Goal: Information Seeking & Learning: Learn about a topic

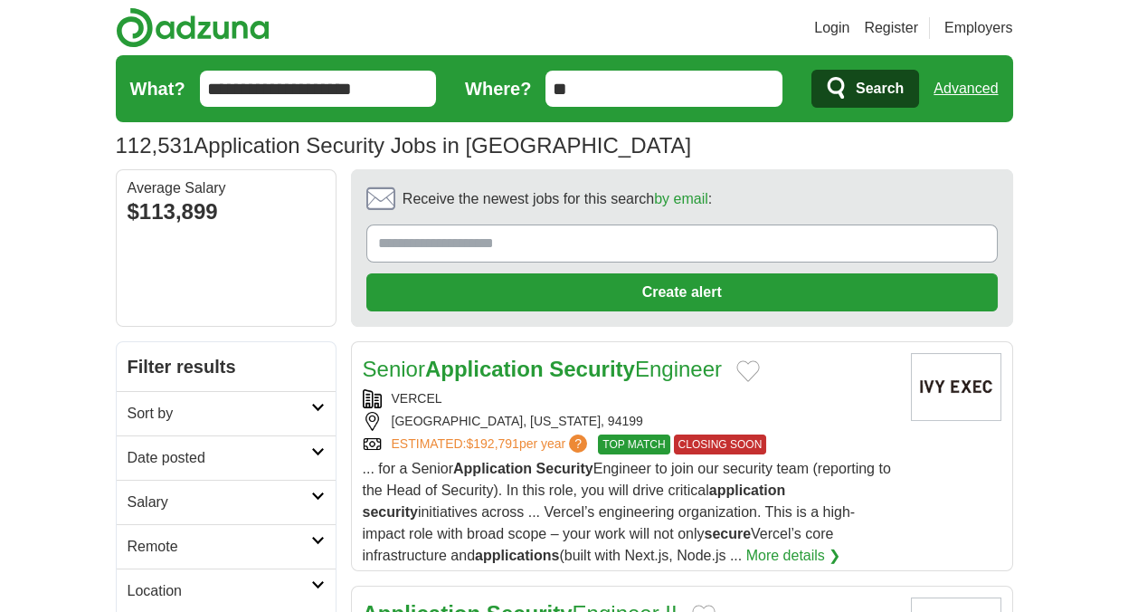
click at [977, 100] on link "Advanced" at bounding box center [966, 89] width 64 height 36
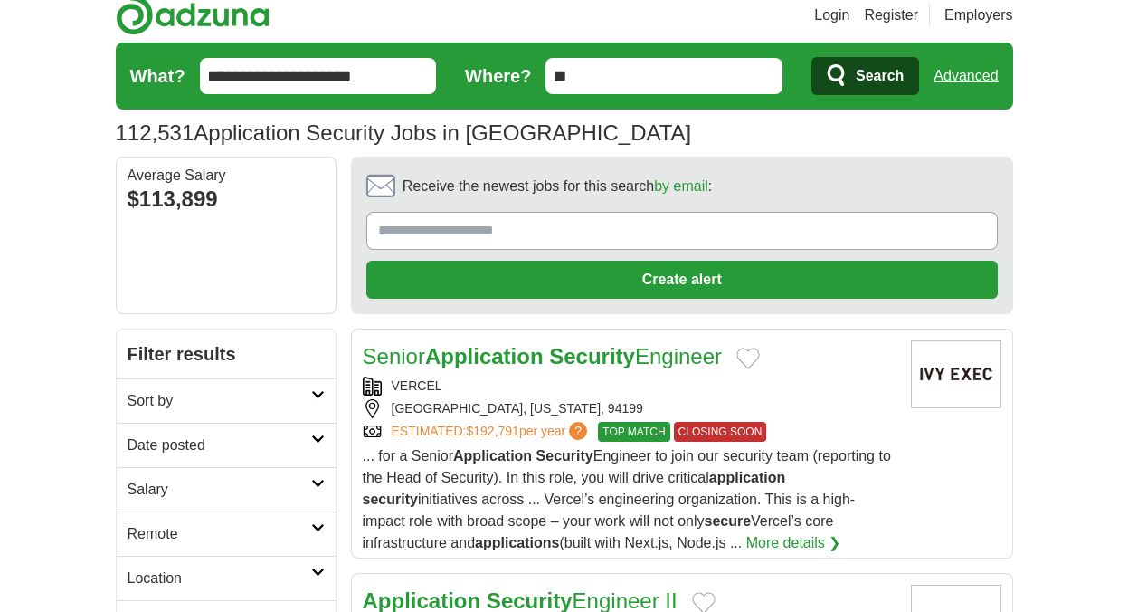
scroll to position [181, 0]
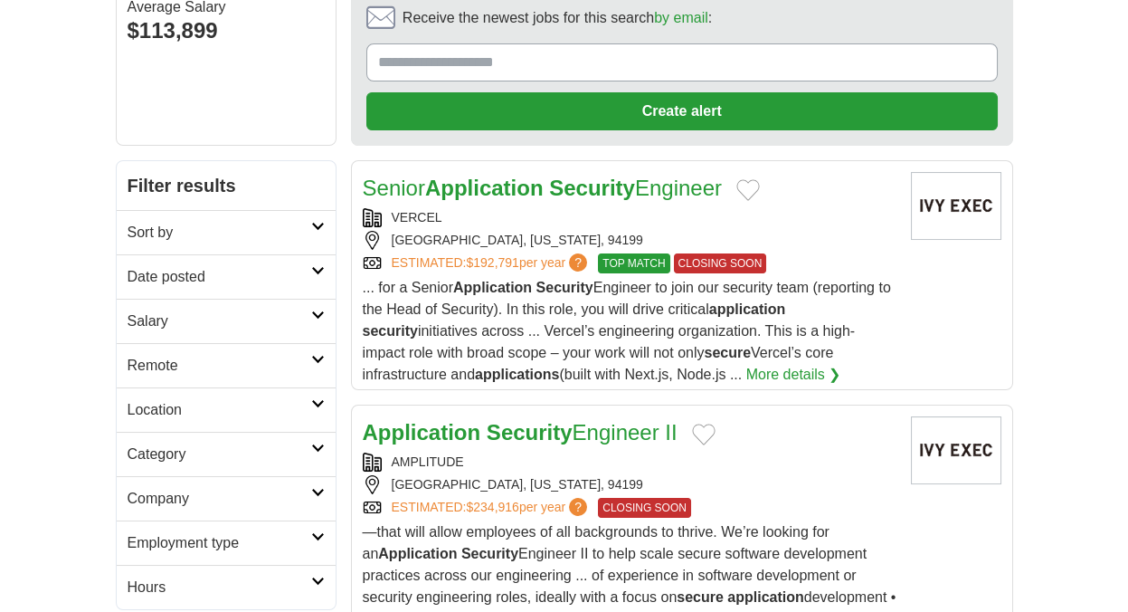
click at [315, 403] on icon at bounding box center [318, 403] width 14 height 9
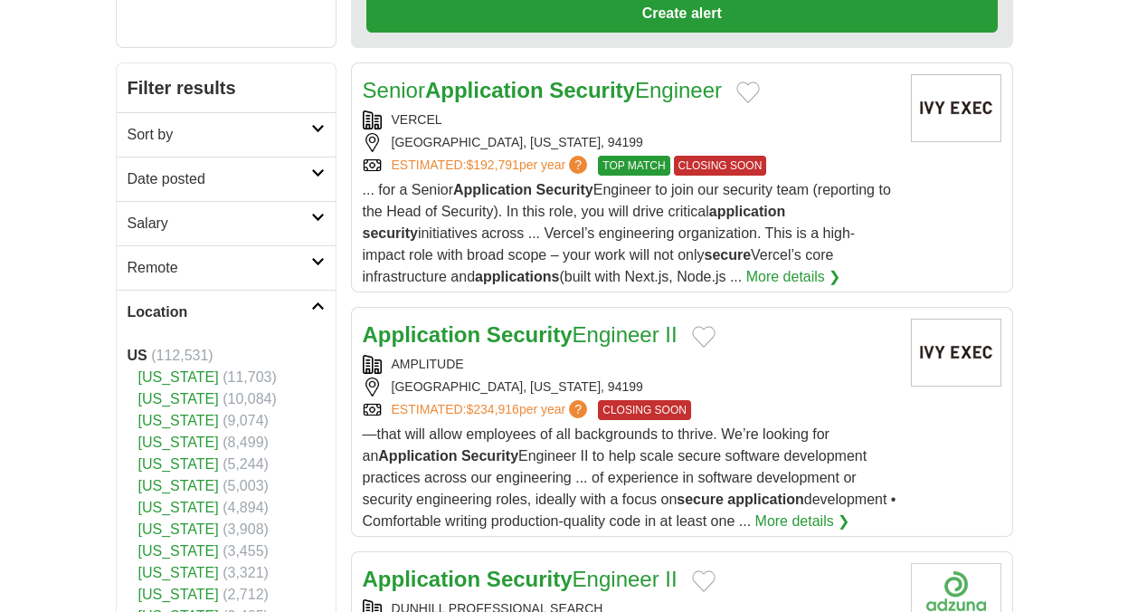
scroll to position [271, 0]
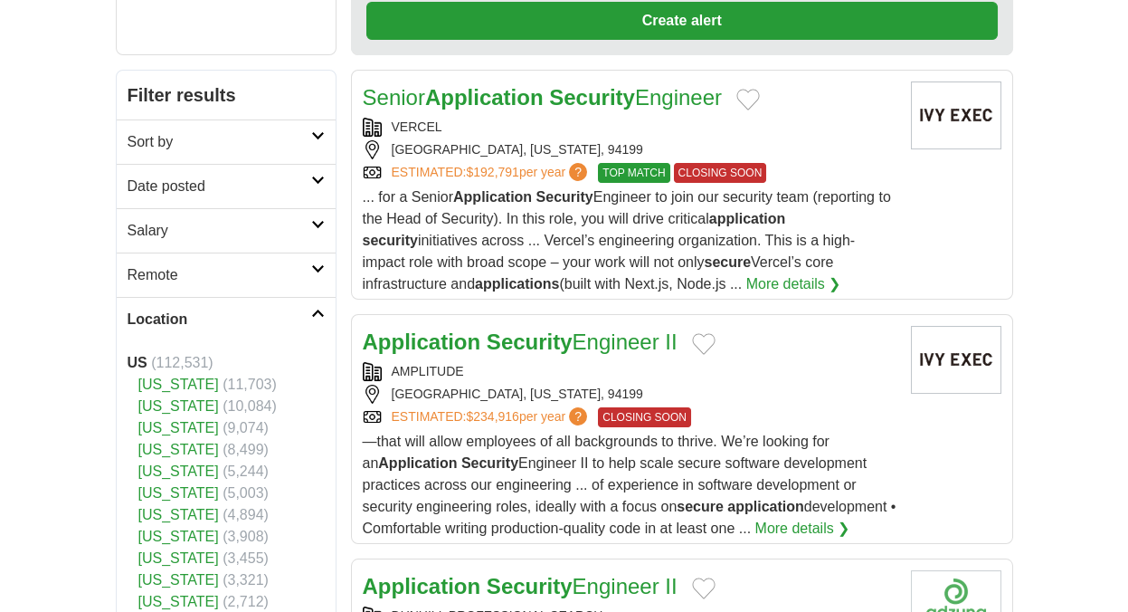
click at [310, 275] on h2 "Remote" at bounding box center [220, 275] width 184 height 22
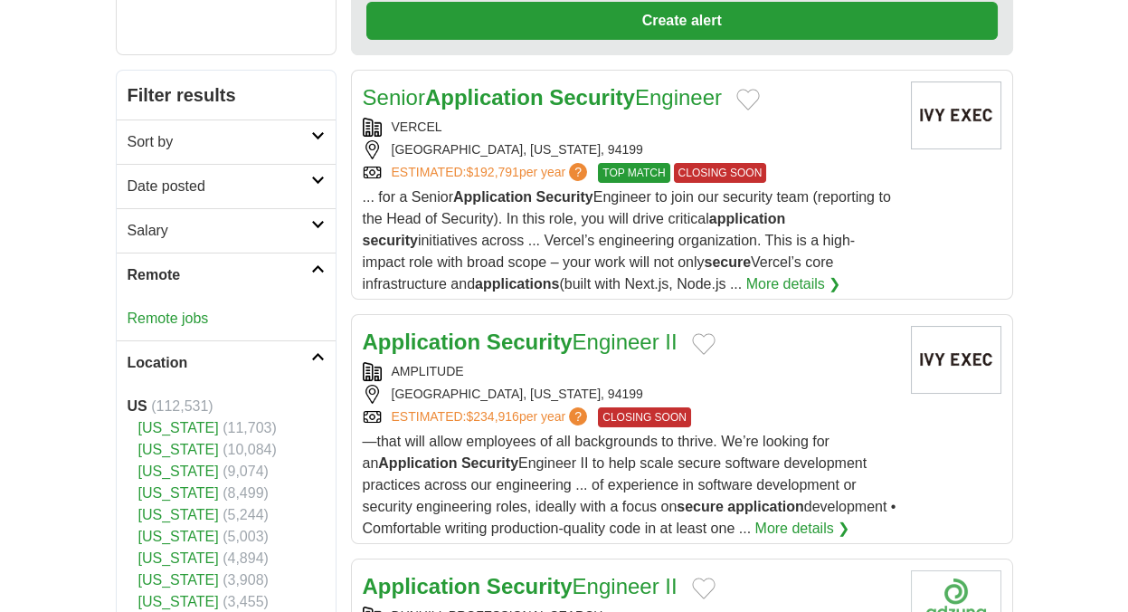
click at [155, 311] on link "Remote jobs" at bounding box center [168, 317] width 81 height 15
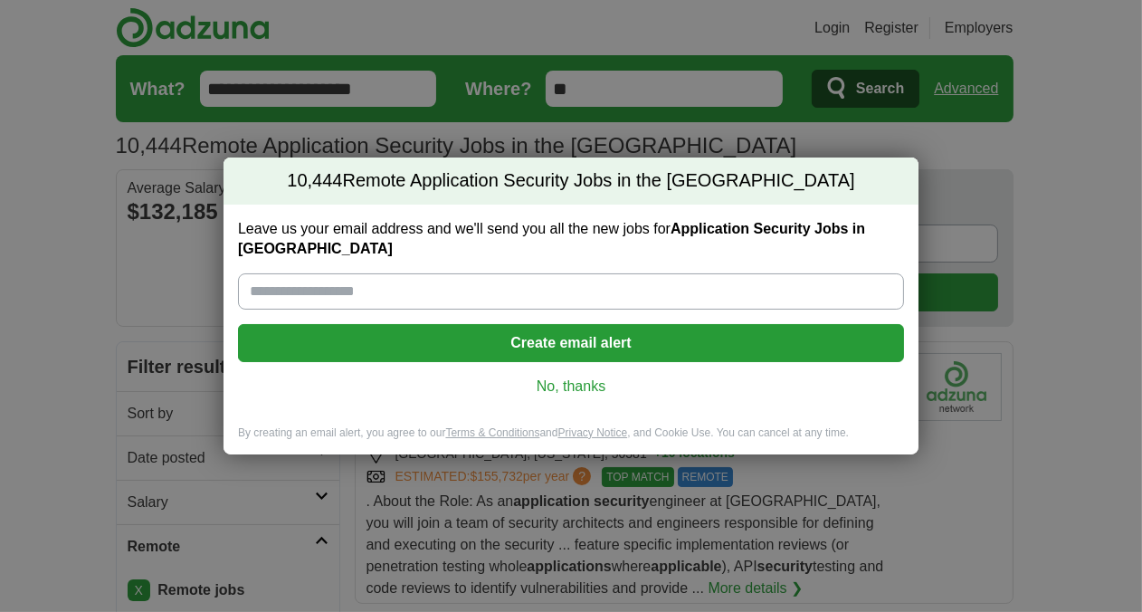
click at [562, 376] on link "No, thanks" at bounding box center [570, 386] width 637 height 20
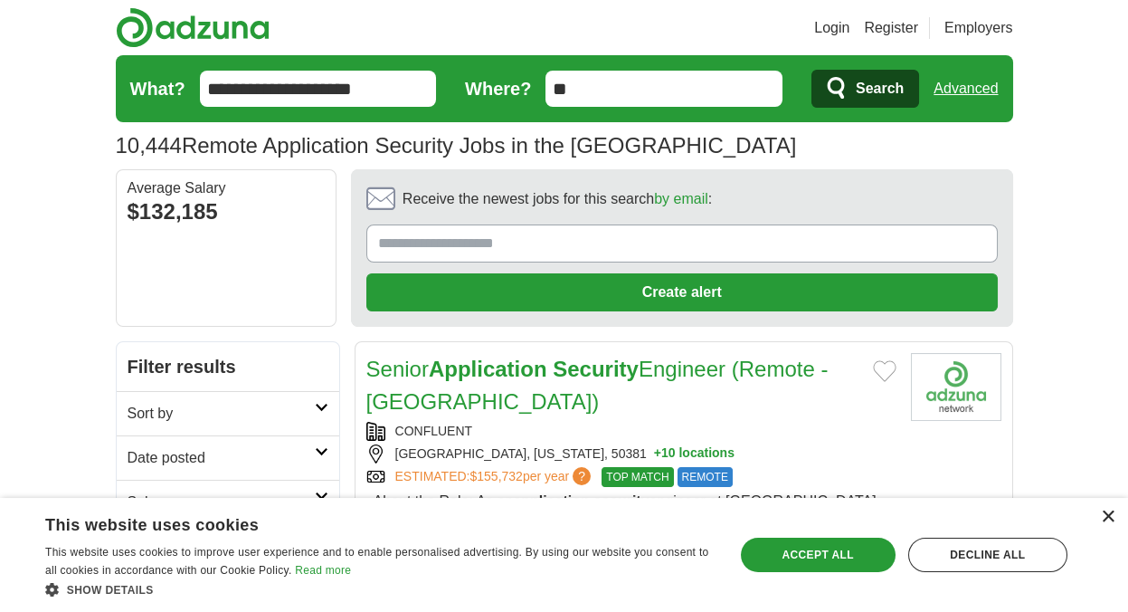
click at [1105, 515] on div "×" at bounding box center [1108, 517] width 14 height 14
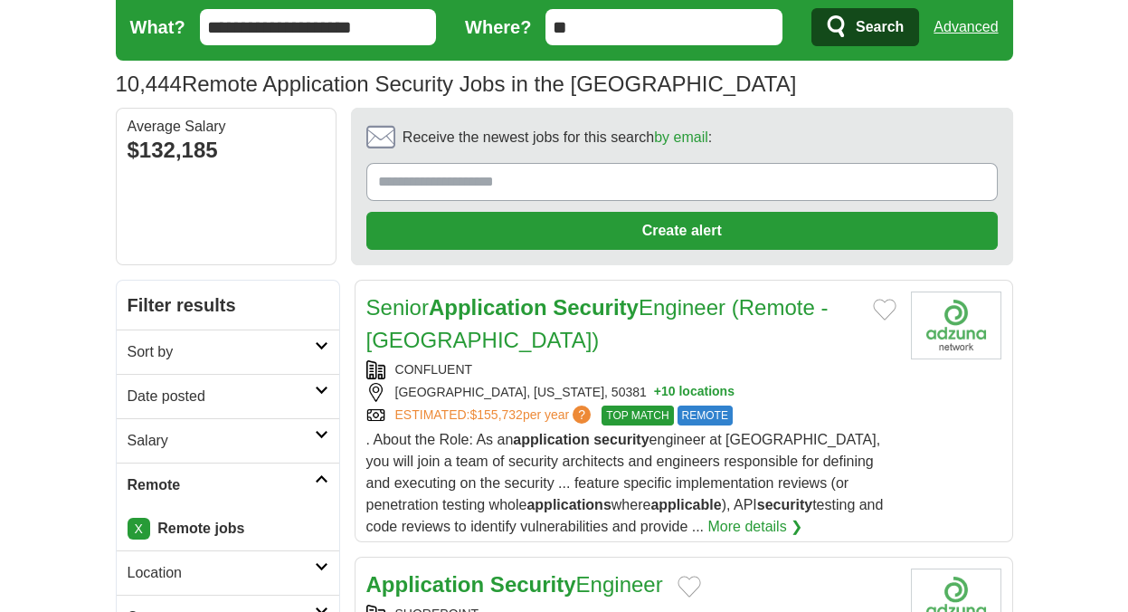
scroll to position [181, 0]
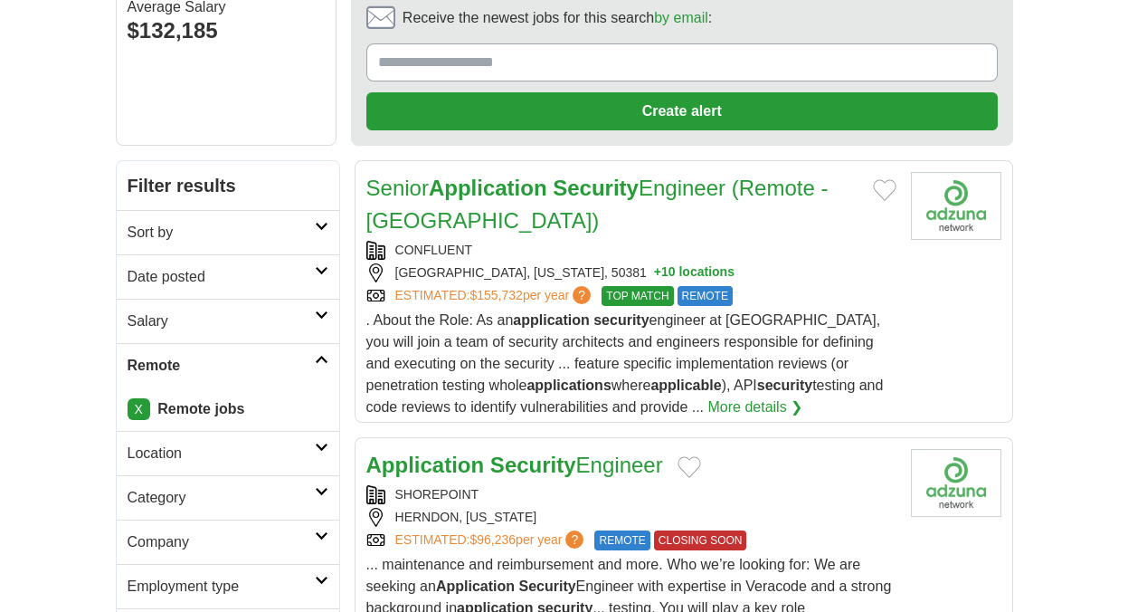
click at [320, 270] on icon at bounding box center [322, 270] width 14 height 9
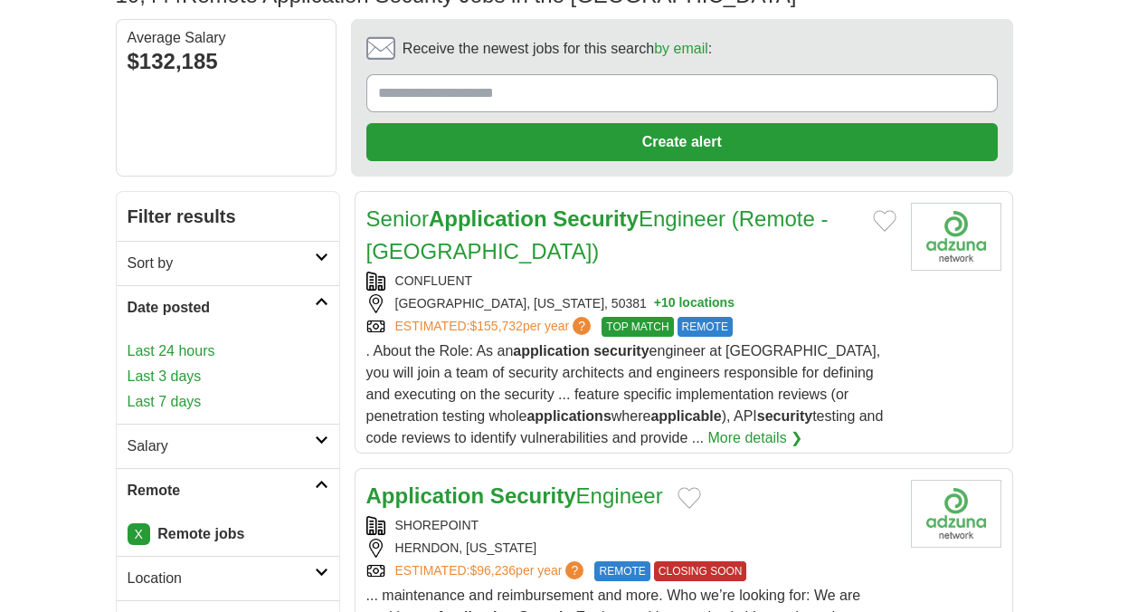
scroll to position [0, 0]
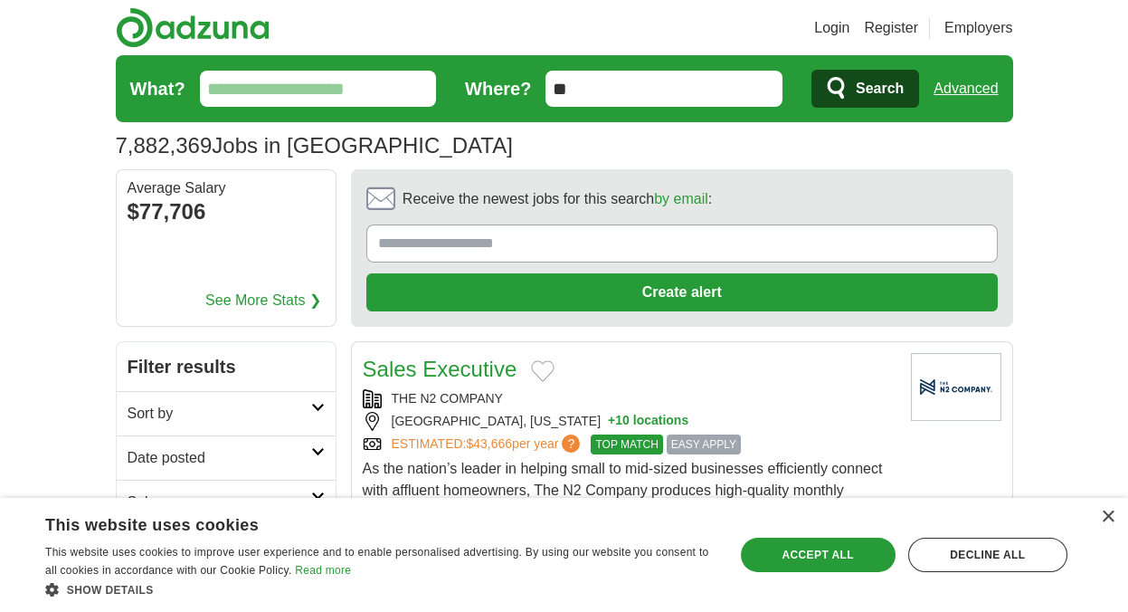
click at [287, 94] on input "What?" at bounding box center [318, 89] width 237 height 36
type input "*"
type input "*****"
click at [877, 72] on span "Search" at bounding box center [880, 89] width 48 height 36
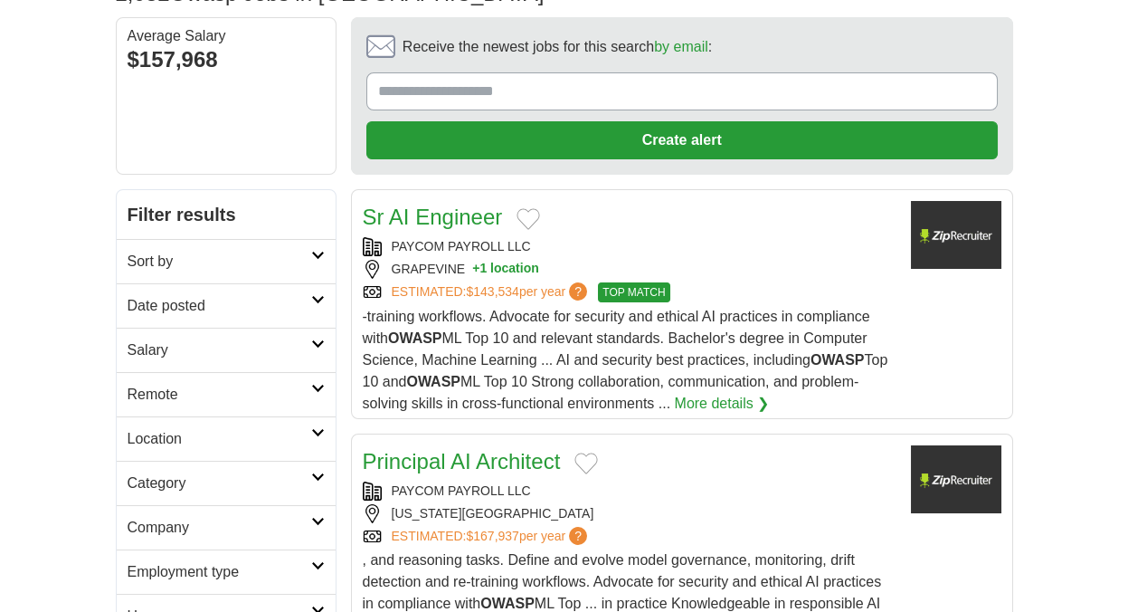
scroll to position [181, 0]
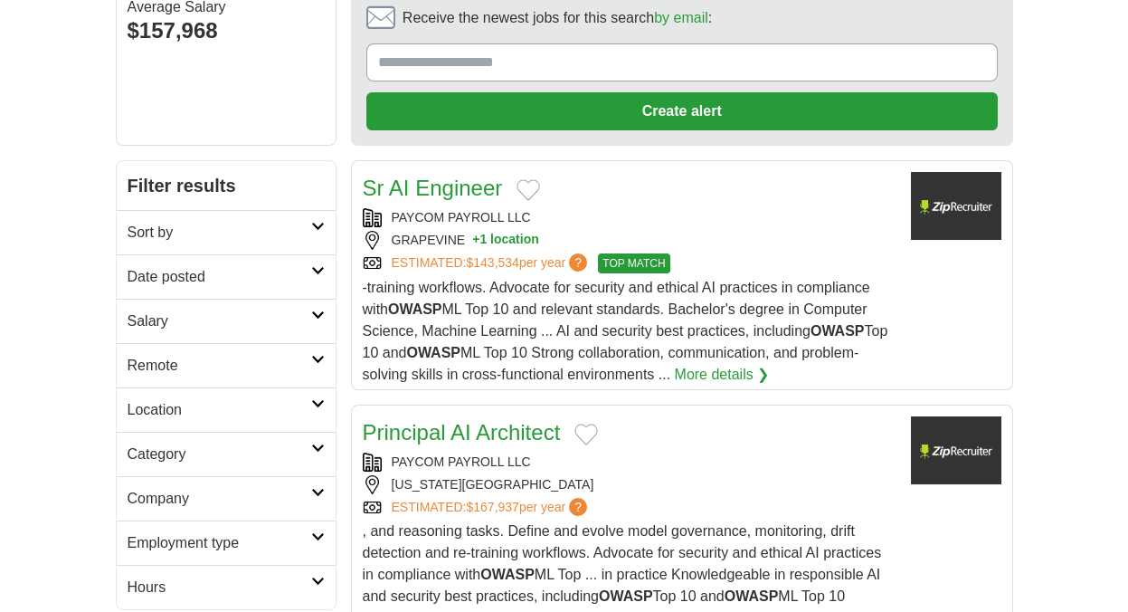
click at [282, 362] on h2 "Remote" at bounding box center [220, 366] width 184 height 22
click at [199, 405] on link "Remote jobs" at bounding box center [168, 408] width 81 height 15
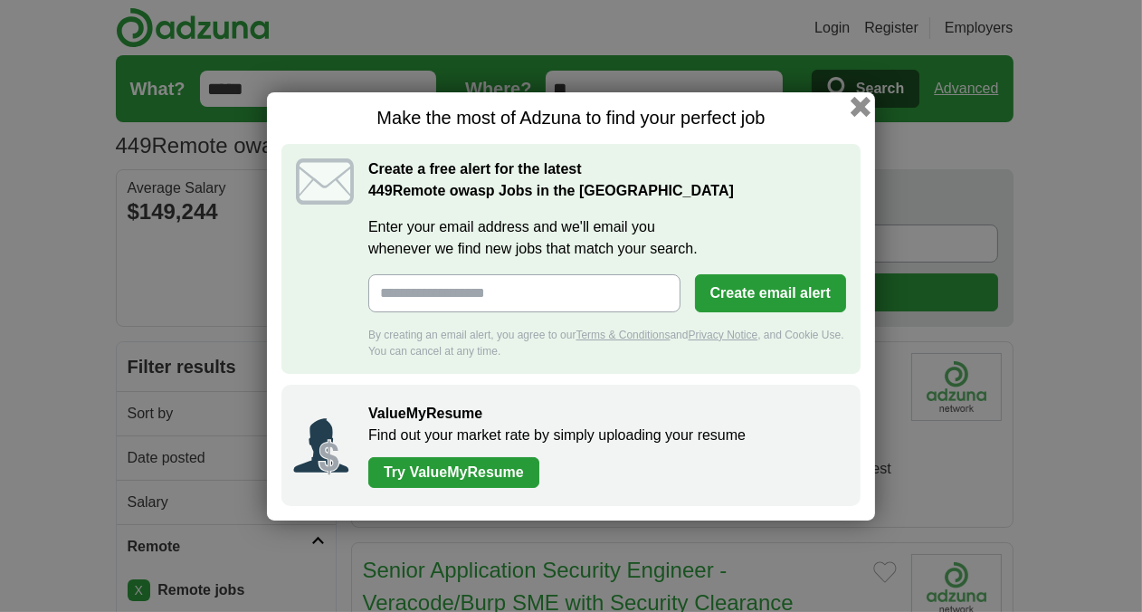
click at [857, 111] on button "button" at bounding box center [861, 106] width 20 height 20
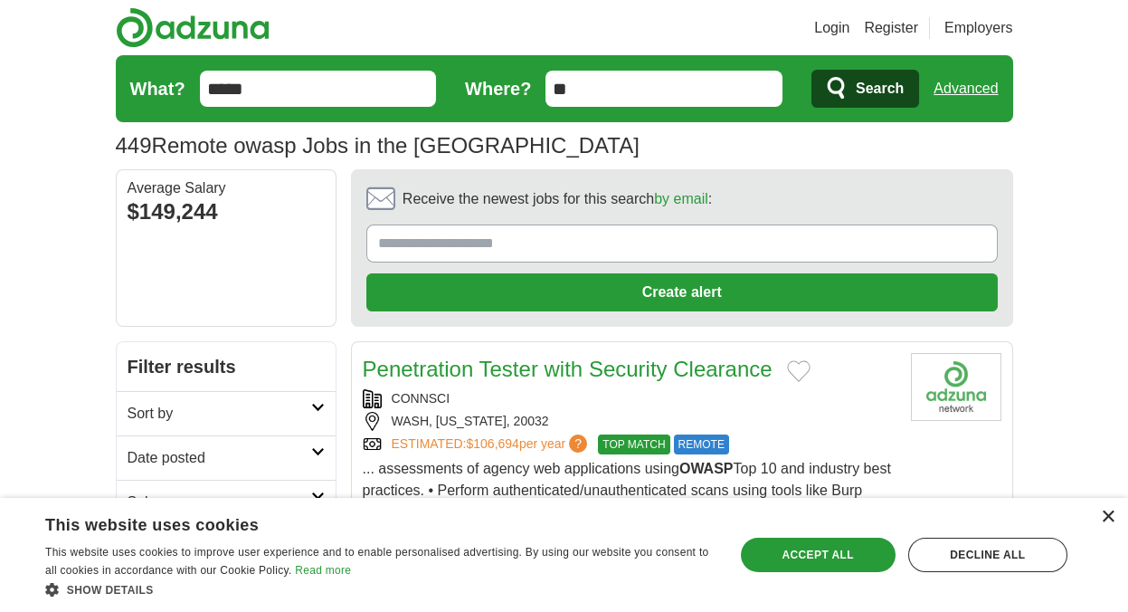
click at [1110, 512] on div "×" at bounding box center [1108, 517] width 14 height 14
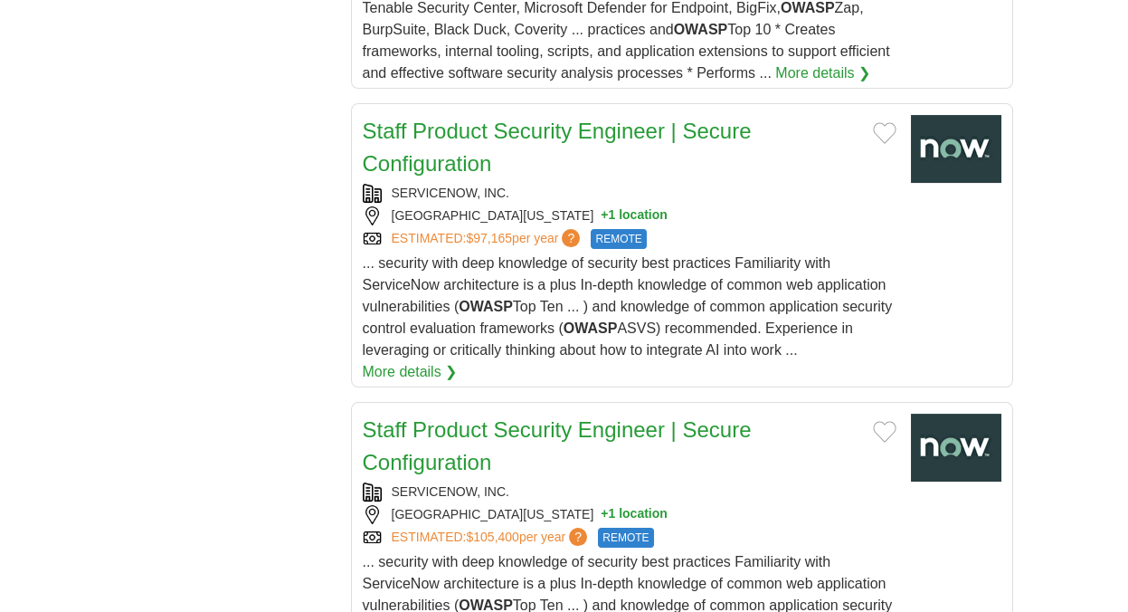
scroll to position [1357, 0]
